Goal: Download file/media

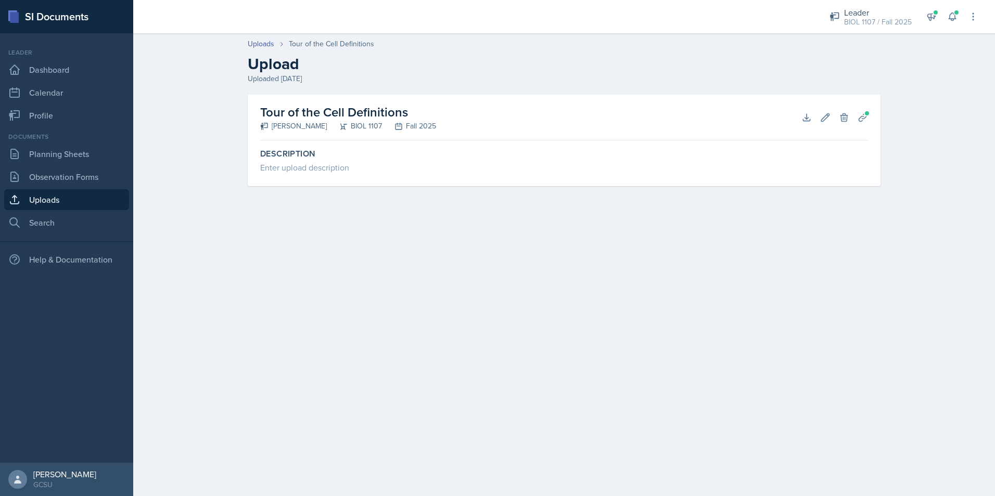
drag, startPoint x: 324, startPoint y: 62, endPoint x: 298, endPoint y: 66, distance: 26.3
click at [311, 66] on h2 "Upload" at bounding box center [564, 64] width 633 height 19
click at [50, 158] on link "Planning Sheets" at bounding box center [66, 154] width 125 height 21
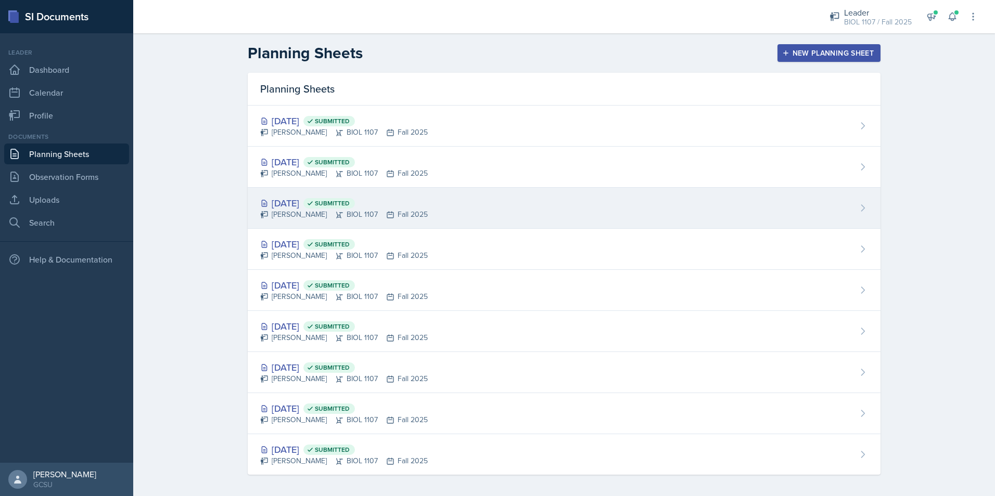
click at [467, 207] on div "[DATE] Submitted [PERSON_NAME] BIOL 1107 Fall 2025" at bounding box center [564, 208] width 633 height 41
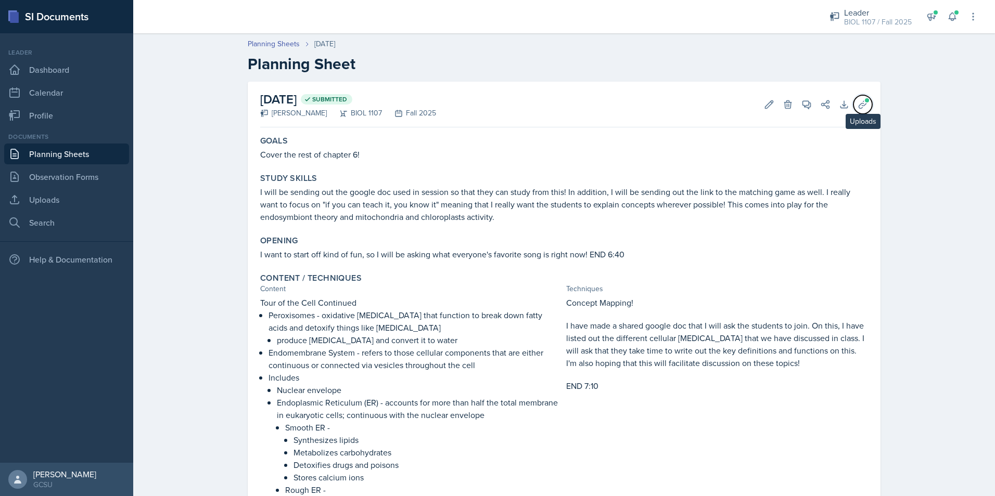
click at [864, 99] on span at bounding box center [867, 100] width 6 height 6
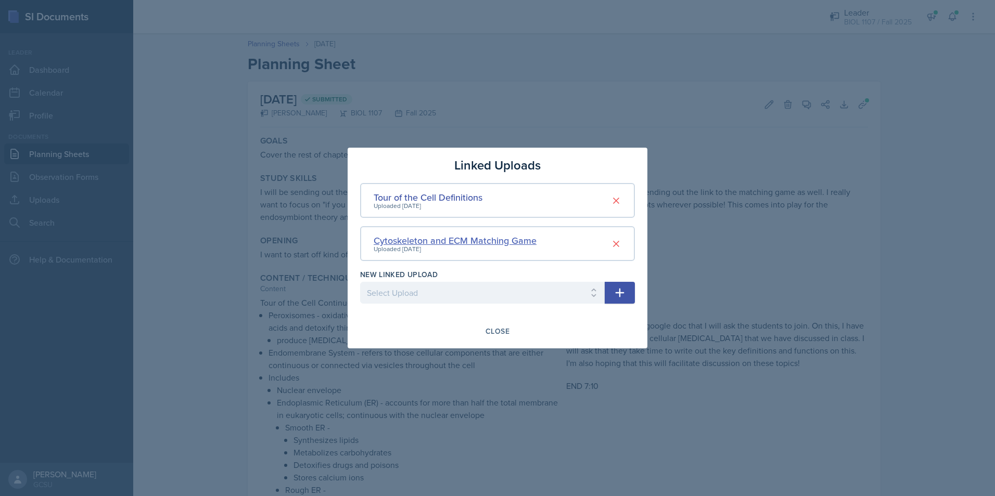
click at [463, 244] on div "Cytoskeleton and ECM Matching Game" at bounding box center [455, 241] width 163 height 14
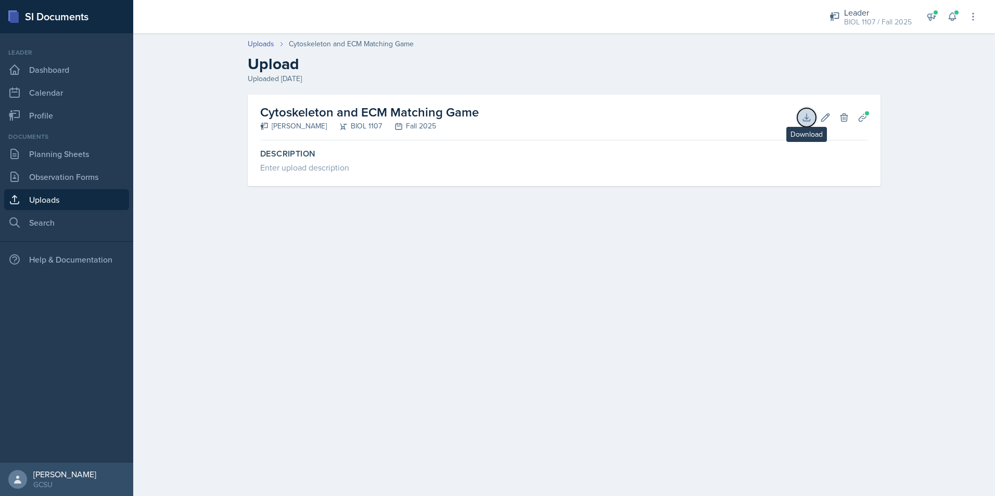
click at [803, 123] on button "Download" at bounding box center [806, 117] width 19 height 19
